Goal: Use online tool/utility: Utilize a website feature to perform a specific function

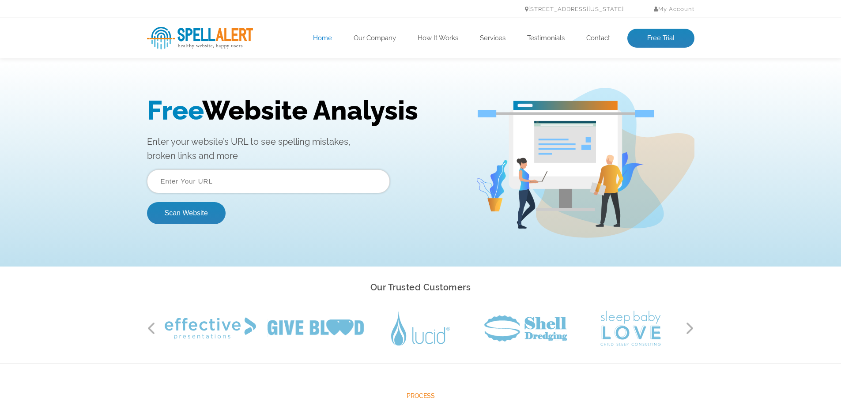
click at [200, 181] on input "text" at bounding box center [268, 182] width 243 height 24
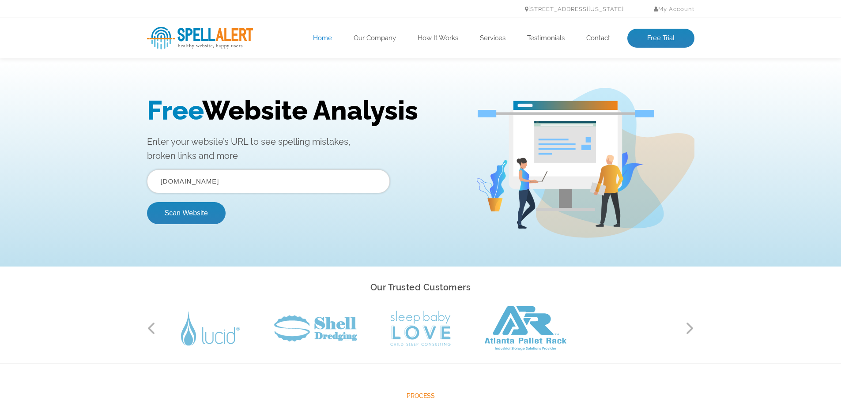
type input "[DOMAIN_NAME]"
click at [147, 202] on button "Scan Website" at bounding box center [186, 213] width 79 height 22
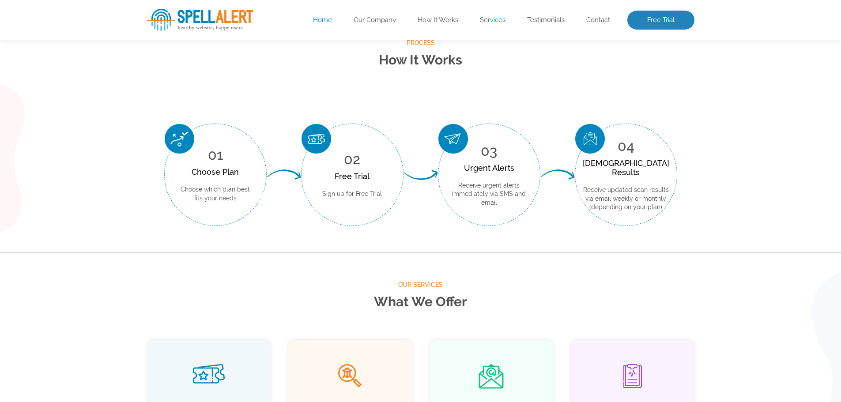
scroll to position [177, 0]
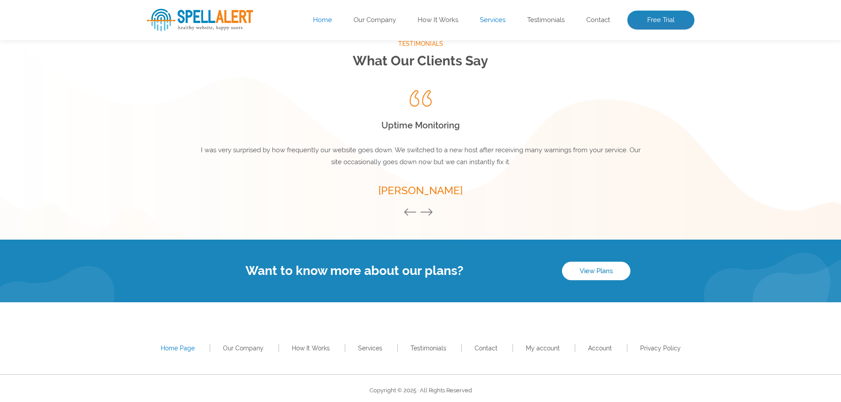
scroll to position [1189, 0]
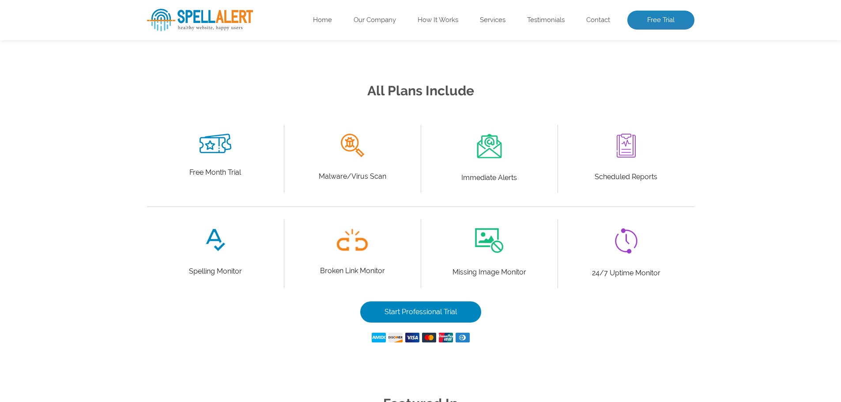
scroll to position [177, 0]
